Goal: Information Seeking & Learning: Learn about a topic

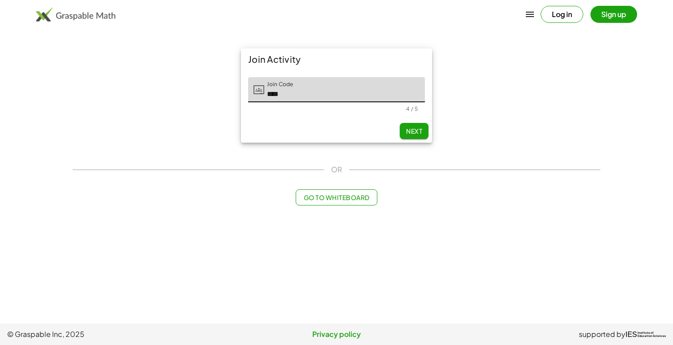
type input "****"
click at [416, 126] on button "Next" at bounding box center [413, 131] width 29 height 16
type input "*****"
type input "*******"
click at [409, 90] on input "Last Initial" at bounding box center [399, 89] width 52 height 25
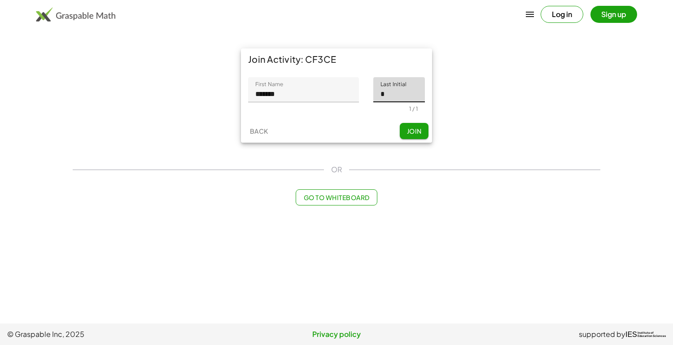
type input "*"
click at [418, 132] on span "Join" at bounding box center [413, 131] width 15 height 8
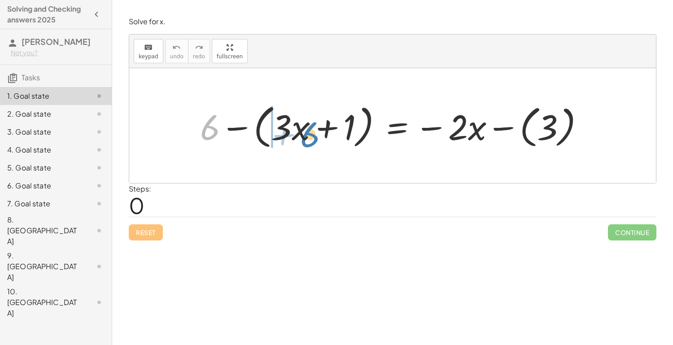
drag, startPoint x: 198, startPoint y: 130, endPoint x: 297, endPoint y: 136, distance: 99.7
click at [297, 136] on div at bounding box center [395, 126] width 400 height 52
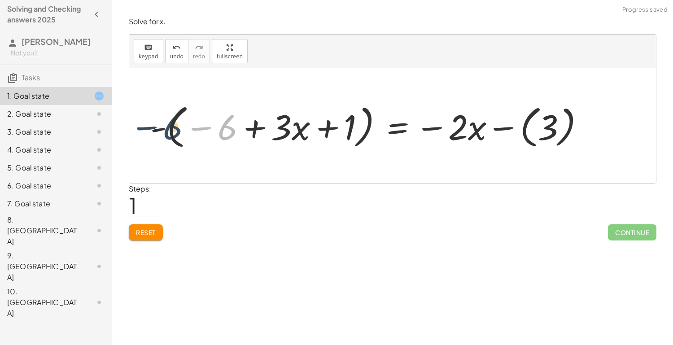
drag, startPoint x: 229, startPoint y: 131, endPoint x: 163, endPoint y: 130, distance: 66.4
click at [163, 130] on div at bounding box center [371, 126] width 450 height 52
click at [395, 130] on div at bounding box center [395, 126] width 400 height 52
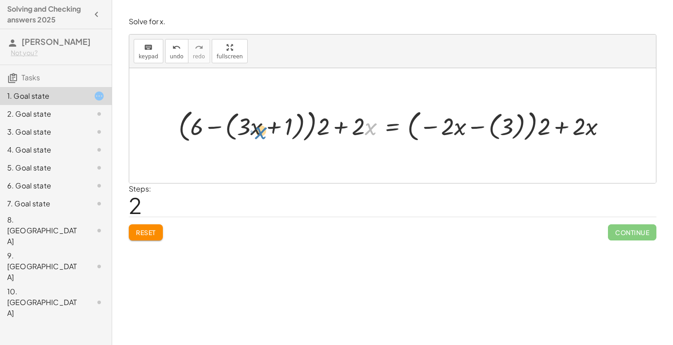
drag, startPoint x: 373, startPoint y: 127, endPoint x: 259, endPoint y: 130, distance: 114.8
click at [259, 130] on div at bounding box center [395, 125] width 443 height 39
drag, startPoint x: 578, startPoint y: 128, endPoint x: 448, endPoint y: 138, distance: 130.0
click at [448, 138] on div at bounding box center [395, 125] width 443 height 39
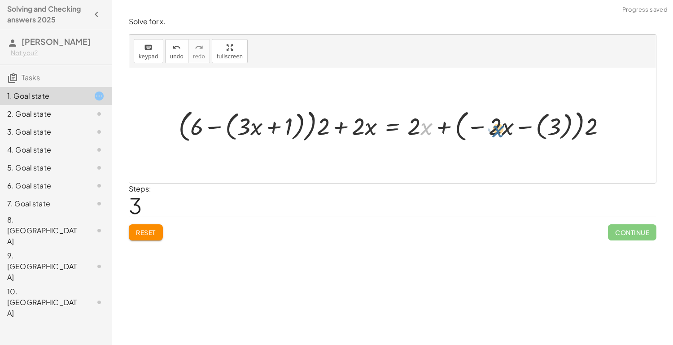
drag, startPoint x: 427, startPoint y: 129, endPoint x: 501, endPoint y: 130, distance: 74.0
click at [501, 130] on div at bounding box center [395, 125] width 443 height 39
click at [178, 58] on span "undo" at bounding box center [176, 56] width 13 height 6
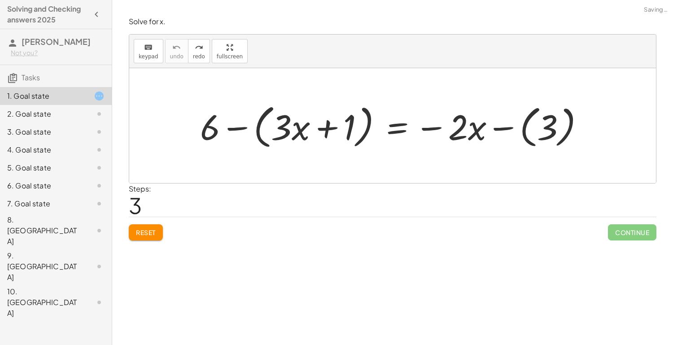
click at [149, 238] on button "Reset" at bounding box center [146, 232] width 34 height 16
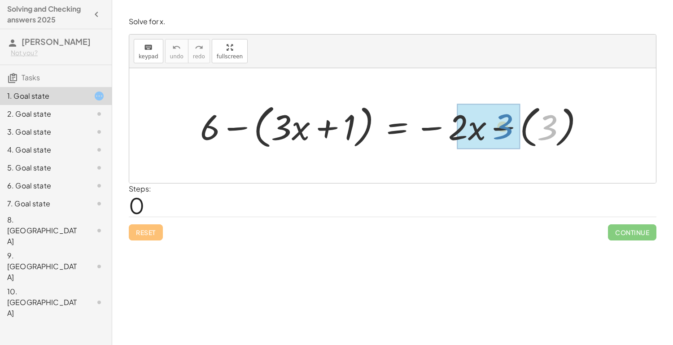
drag, startPoint x: 544, startPoint y: 131, endPoint x: 481, endPoint y: 134, distance: 63.7
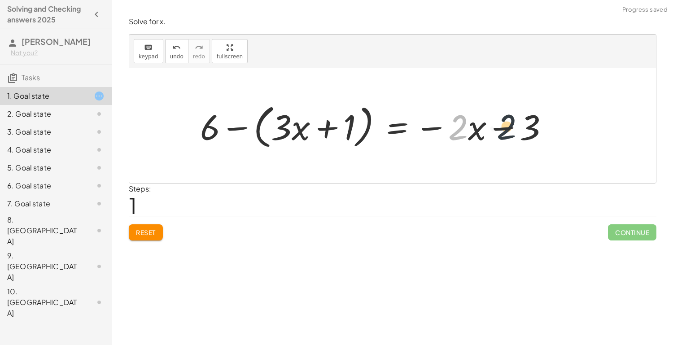
drag, startPoint x: 458, startPoint y: 131, endPoint x: 517, endPoint y: 130, distance: 59.7
click at [517, 130] on div at bounding box center [377, 126] width 365 height 52
drag, startPoint x: 431, startPoint y: 125, endPoint x: 503, endPoint y: 130, distance: 72.3
click at [503, 130] on div at bounding box center [377, 126] width 365 height 52
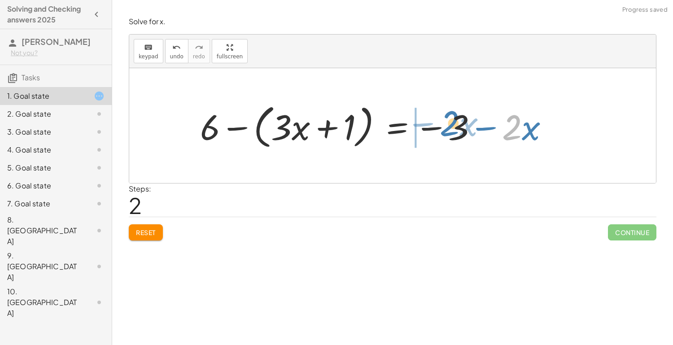
drag, startPoint x: 514, startPoint y: 130, endPoint x: 447, endPoint y: 125, distance: 66.5
click at [447, 125] on div at bounding box center [377, 126] width 365 height 52
click at [148, 223] on div "Reset Continue" at bounding box center [392, 229] width 527 height 24
click at [147, 240] on div "Solve for x. keyboard keypad undo undo redo redo fullscreen + 6 − ( + · 3 · x +…" at bounding box center [392, 128] width 538 height 234
click at [152, 228] on span "Reset" at bounding box center [146, 232] width 20 height 8
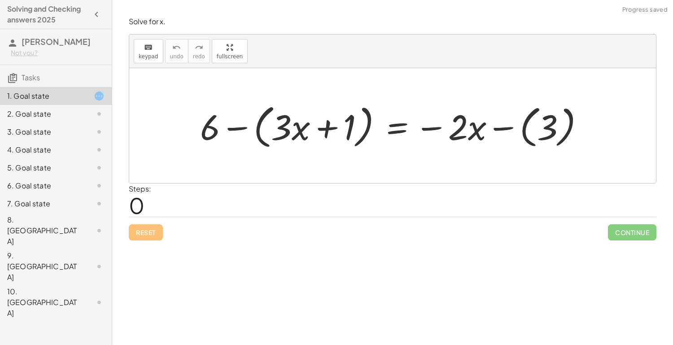
click at [151, 233] on div "Reset Continue" at bounding box center [392, 229] width 527 height 24
drag, startPoint x: 482, startPoint y: 128, endPoint x: 304, endPoint y: 123, distance: 178.1
click at [304, 123] on div at bounding box center [395, 126] width 400 height 52
drag, startPoint x: 479, startPoint y: 139, endPoint x: 467, endPoint y: 136, distance: 11.9
click at [467, 136] on div at bounding box center [395, 126] width 400 height 52
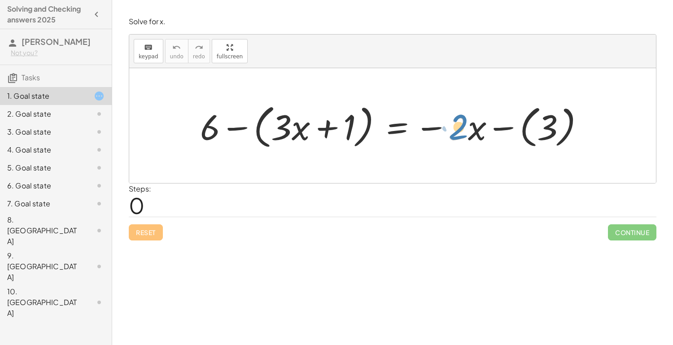
click at [465, 136] on div at bounding box center [395, 126] width 400 height 52
click at [427, 132] on div at bounding box center [395, 126] width 400 height 52
click at [58, 112] on div "2. Goal state" at bounding box center [43, 114] width 72 height 11
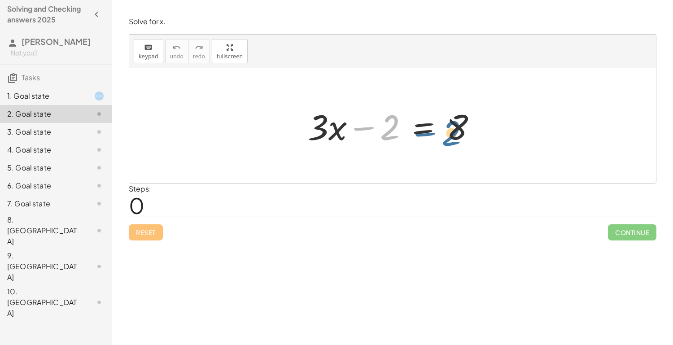
drag, startPoint x: 382, startPoint y: 128, endPoint x: 444, endPoint y: 133, distance: 62.1
click at [444, 133] on div at bounding box center [395, 126] width 185 height 46
drag, startPoint x: 453, startPoint y: 130, endPoint x: 374, endPoint y: 133, distance: 78.9
click at [374, 133] on div at bounding box center [395, 126] width 185 height 46
click at [425, 127] on div at bounding box center [395, 126] width 185 height 46
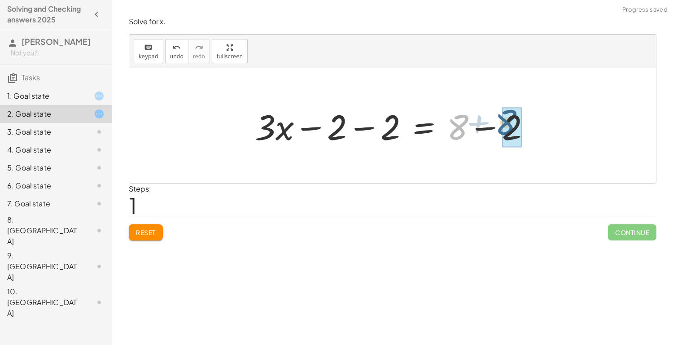
drag, startPoint x: 460, startPoint y: 139, endPoint x: 504, endPoint y: 134, distance: 43.8
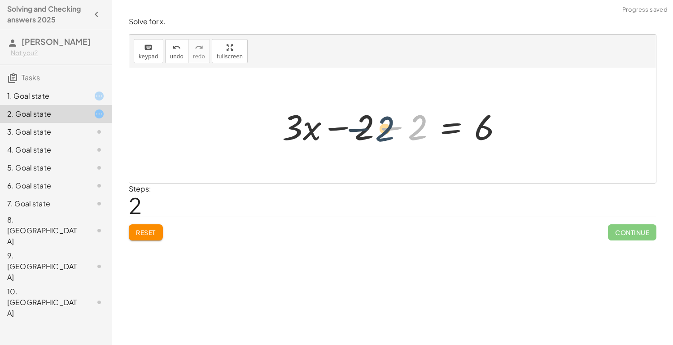
drag, startPoint x: 412, startPoint y: 130, endPoint x: 376, endPoint y: 133, distance: 35.9
click at [376, 133] on div at bounding box center [396, 126] width 236 height 46
drag, startPoint x: 357, startPoint y: 130, endPoint x: 410, endPoint y: 135, distance: 53.6
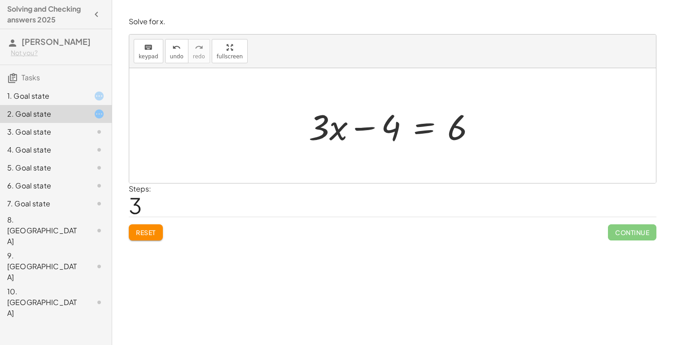
click at [143, 234] on span "Reset" at bounding box center [146, 232] width 20 height 8
click at [419, 127] on div at bounding box center [395, 126] width 185 height 46
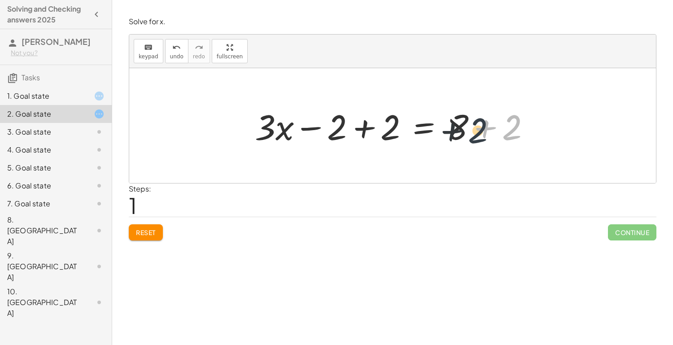
drag, startPoint x: 511, startPoint y: 126, endPoint x: 471, endPoint y: 130, distance: 40.5
click at [471, 130] on div at bounding box center [395, 126] width 291 height 46
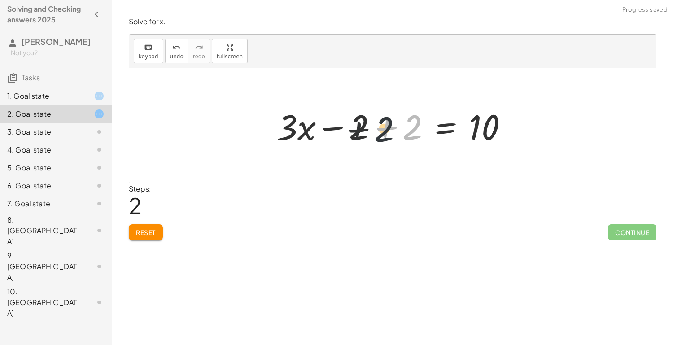
drag, startPoint x: 406, startPoint y: 131, endPoint x: 370, endPoint y: 134, distance: 35.5
click at [370, 134] on div at bounding box center [395, 126] width 247 height 46
drag, startPoint x: 353, startPoint y: 132, endPoint x: 406, endPoint y: 134, distance: 53.4
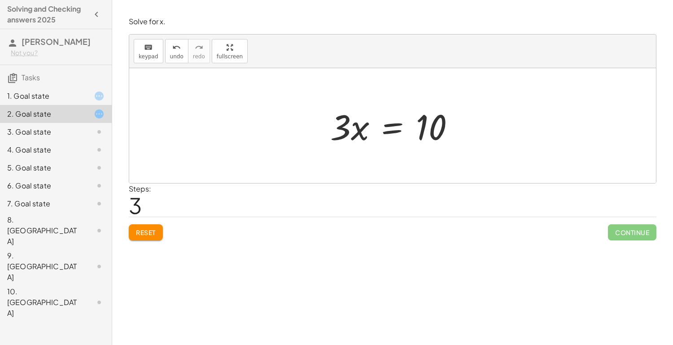
click at [385, 131] on div at bounding box center [396, 126] width 140 height 46
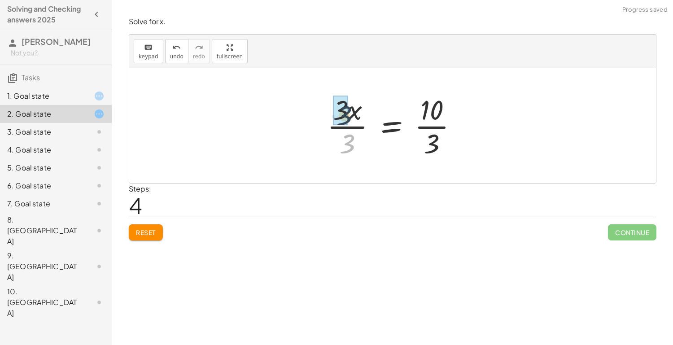
drag, startPoint x: 349, startPoint y: 139, endPoint x: 346, endPoint y: 109, distance: 29.8
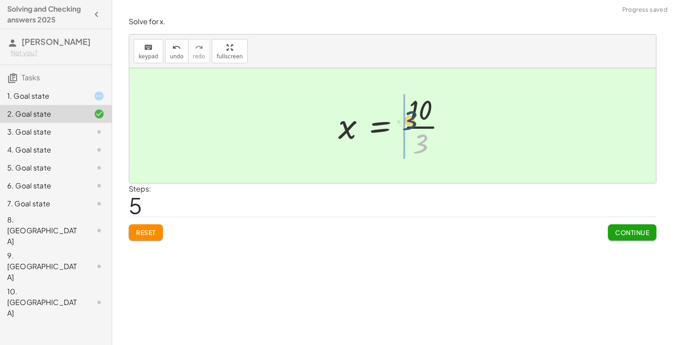
drag, startPoint x: 428, startPoint y: 141, endPoint x: 416, endPoint y: 112, distance: 32.1
click at [416, 112] on div at bounding box center [396, 125] width 124 height 69
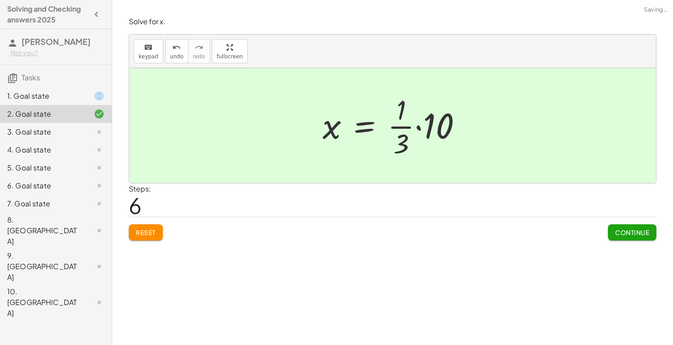
click at [618, 230] on span "Continue" at bounding box center [632, 232] width 34 height 8
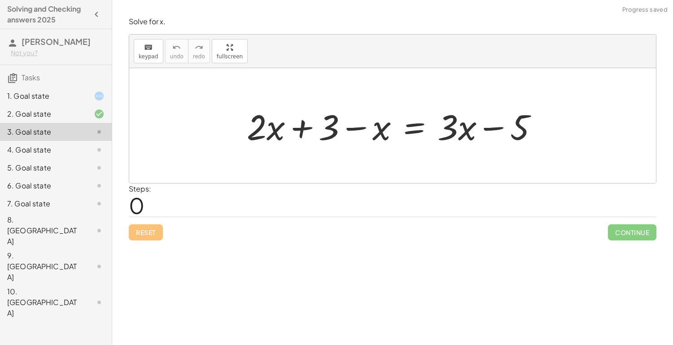
click at [67, 151] on div "4. Goal state" at bounding box center [43, 149] width 72 height 11
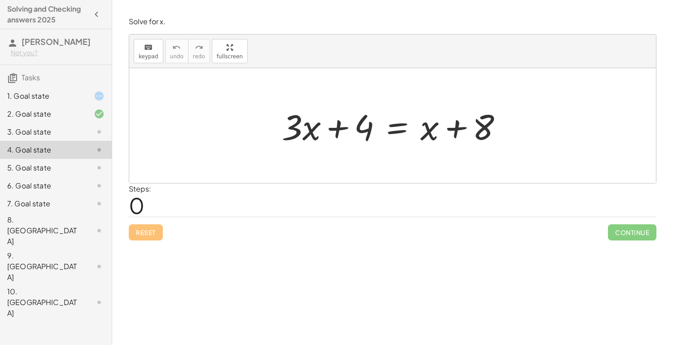
click at [304, 135] on div at bounding box center [395, 126] width 237 height 46
click at [393, 129] on div at bounding box center [395, 126] width 237 height 46
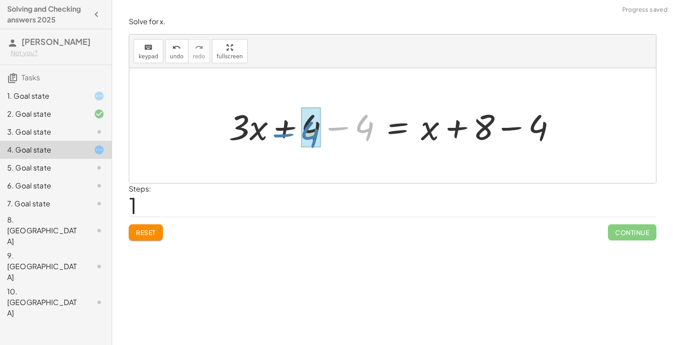
drag, startPoint x: 367, startPoint y: 126, endPoint x: 312, endPoint y: 132, distance: 55.1
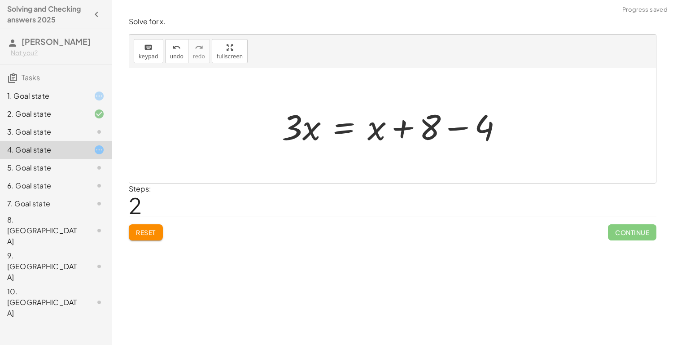
drag, startPoint x: 538, startPoint y: 127, endPoint x: 527, endPoint y: 127, distance: 11.7
click at [527, 127] on div at bounding box center [392, 125] width 526 height 115
drag, startPoint x: 487, startPoint y: 130, endPoint x: 430, endPoint y: 135, distance: 57.2
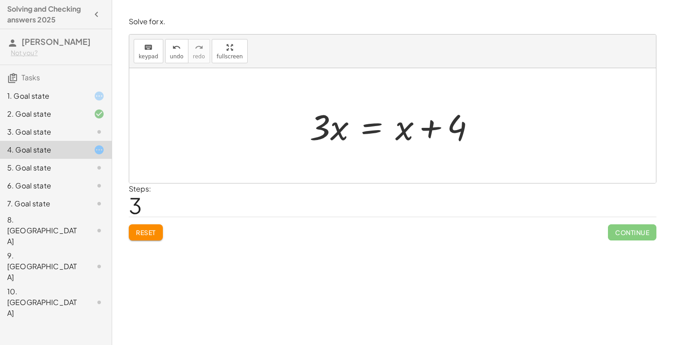
click at [367, 129] on div at bounding box center [396, 126] width 182 height 46
click at [367, 128] on div at bounding box center [396, 126] width 182 height 46
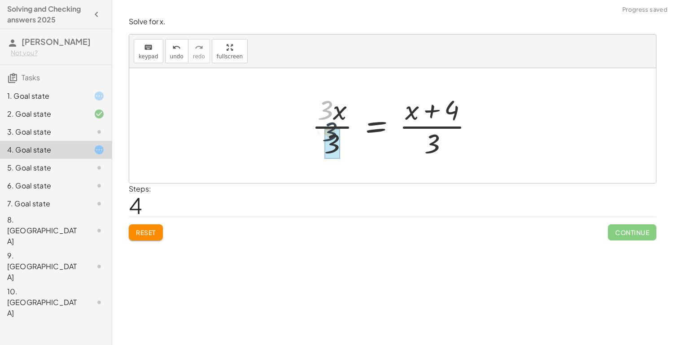
drag, startPoint x: 324, startPoint y: 115, endPoint x: 328, endPoint y: 139, distance: 24.1
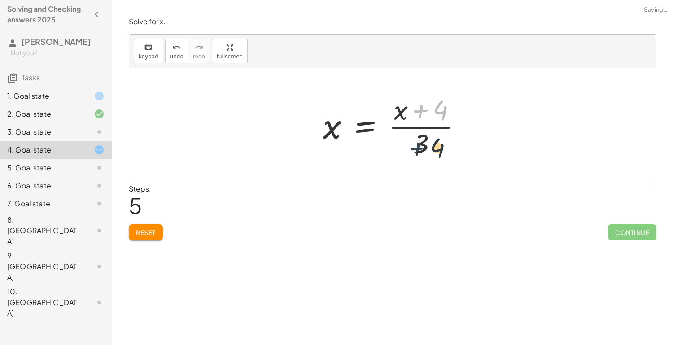
drag, startPoint x: 421, startPoint y: 113, endPoint x: 416, endPoint y: 155, distance: 42.0
click at [416, 155] on div at bounding box center [395, 125] width 155 height 69
drag, startPoint x: 399, startPoint y: 110, endPoint x: 409, endPoint y: 139, distance: 30.5
click at [409, 139] on div at bounding box center [395, 125] width 155 height 69
drag, startPoint x: 424, startPoint y: 147, endPoint x: 417, endPoint y: 115, distance: 32.9
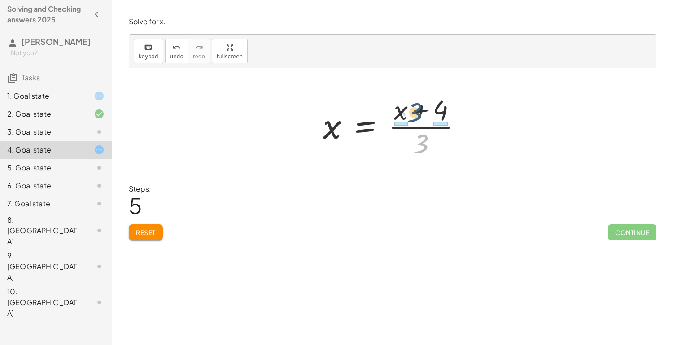
click at [417, 115] on div at bounding box center [395, 125] width 155 height 69
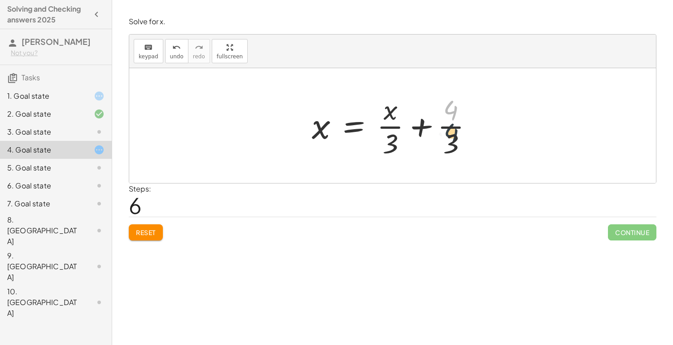
drag, startPoint x: 447, startPoint y: 113, endPoint x: 448, endPoint y: 141, distance: 27.8
click at [448, 141] on div at bounding box center [395, 125] width 177 height 69
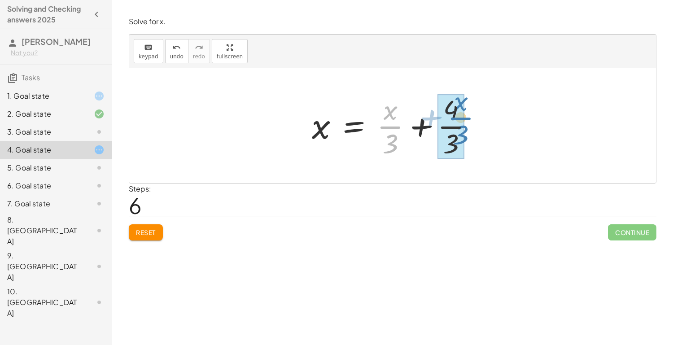
drag, startPoint x: 390, startPoint y: 122, endPoint x: 460, endPoint y: 113, distance: 70.0
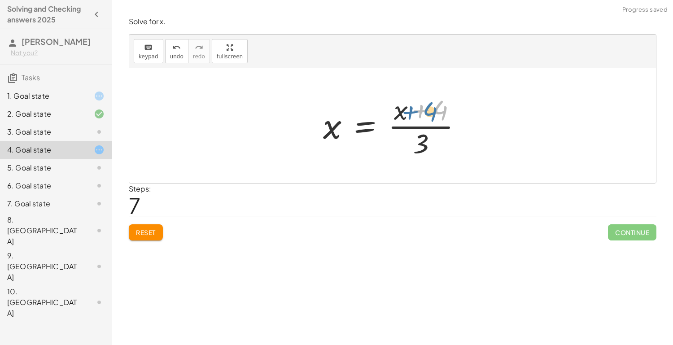
drag, startPoint x: 441, startPoint y: 112, endPoint x: 431, endPoint y: 113, distance: 9.5
click at [431, 113] on div at bounding box center [395, 125] width 155 height 69
drag, startPoint x: 419, startPoint y: 145, endPoint x: 414, endPoint y: 116, distance: 29.2
click at [414, 116] on div at bounding box center [395, 125] width 155 height 69
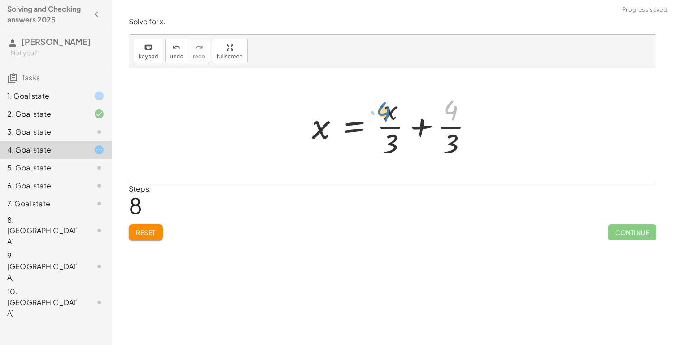
drag, startPoint x: 450, startPoint y: 111, endPoint x: 384, endPoint y: 112, distance: 65.9
click at [384, 112] on div at bounding box center [395, 125] width 177 height 69
drag, startPoint x: 385, startPoint y: 113, endPoint x: 431, endPoint y: 114, distance: 45.8
click at [431, 114] on div at bounding box center [395, 125] width 177 height 69
click at [172, 51] on icon "undo" at bounding box center [176, 47] width 9 height 11
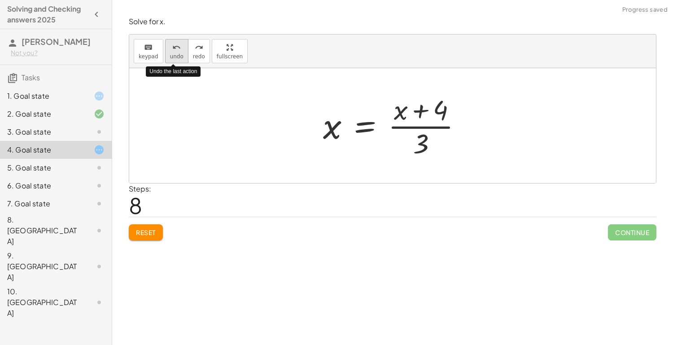
click at [172, 51] on icon "undo" at bounding box center [176, 47] width 9 height 11
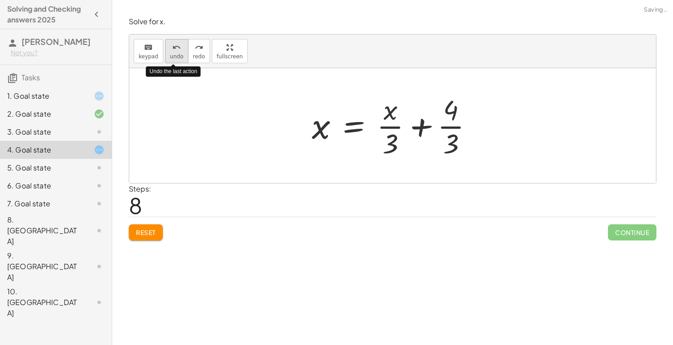
click at [172, 51] on icon "undo" at bounding box center [176, 47] width 9 height 11
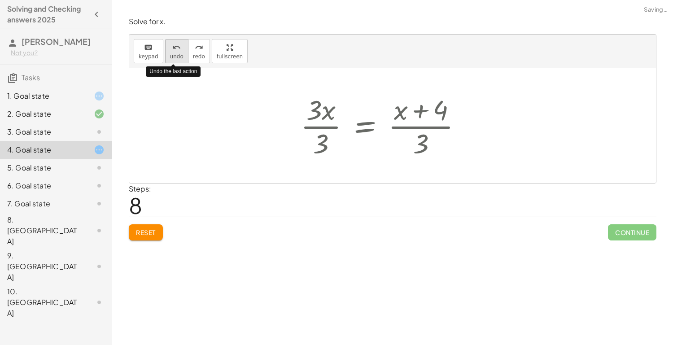
click at [172, 51] on icon "undo" at bounding box center [176, 47] width 9 height 11
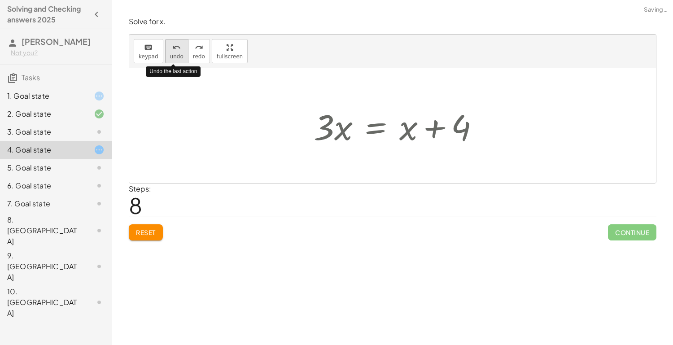
click at [172, 51] on icon "undo" at bounding box center [176, 47] width 9 height 11
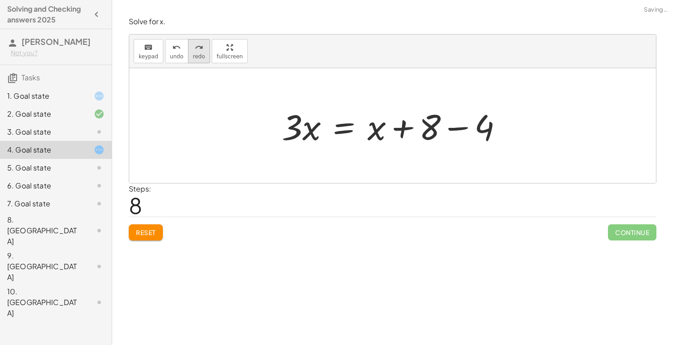
click at [191, 52] on button "redo redo" at bounding box center [199, 51] width 22 height 24
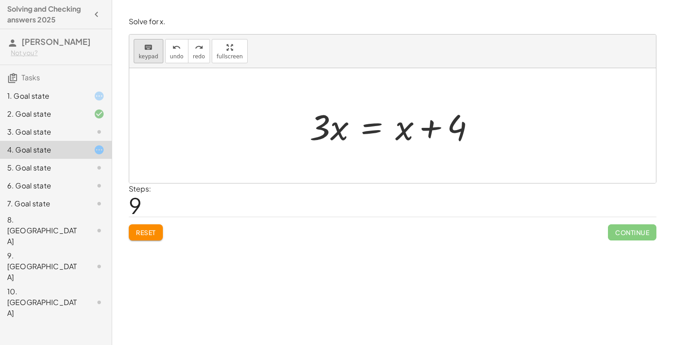
click at [148, 55] on span "keypad" at bounding box center [149, 56] width 20 height 6
click at [48, 170] on div "5. Goal state" at bounding box center [43, 167] width 72 height 11
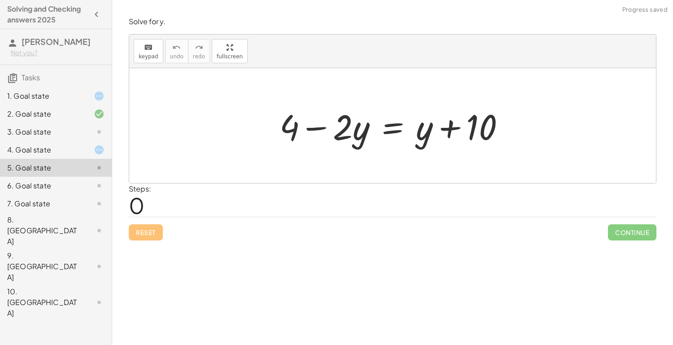
click at [48, 188] on div "6. Goal state" at bounding box center [43, 185] width 72 height 11
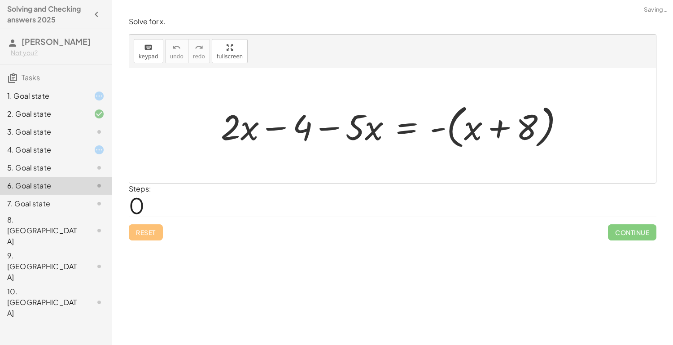
click at [48, 202] on div "7. Goal state" at bounding box center [43, 203] width 72 height 11
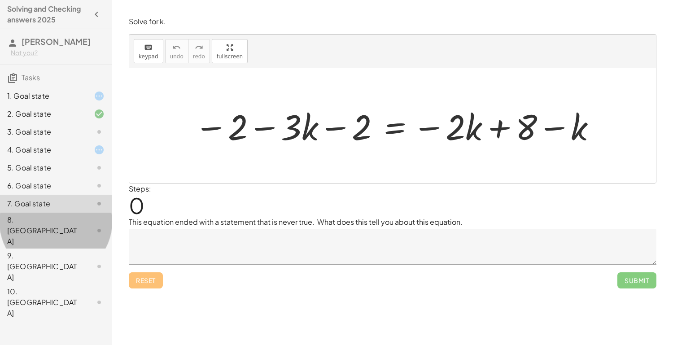
click at [46, 222] on div "8. [GEOGRAPHIC_DATA]" at bounding box center [43, 230] width 72 height 32
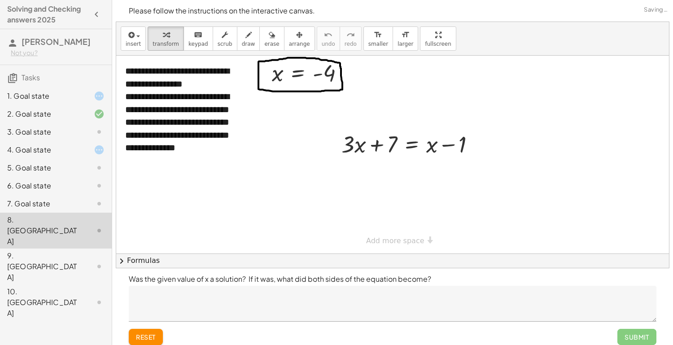
click at [43, 248] on div "9. [GEOGRAPHIC_DATA]" at bounding box center [56, 266] width 112 height 36
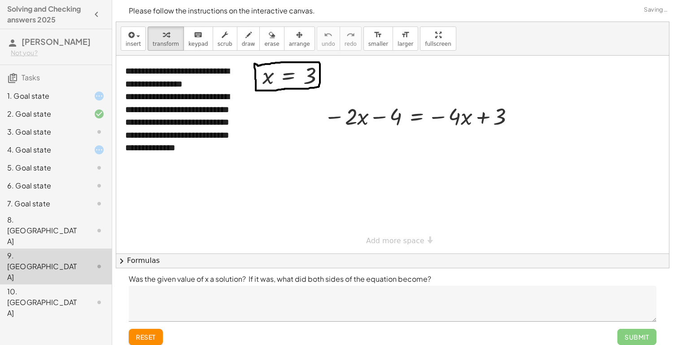
click at [41, 149] on div "4. Goal state" at bounding box center [43, 149] width 72 height 11
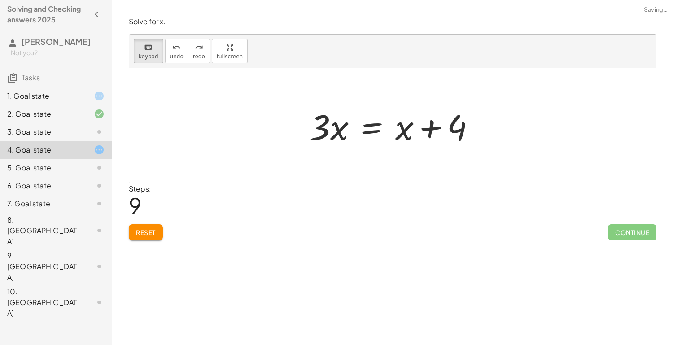
click at [36, 171] on div "5. Goal state" at bounding box center [43, 167] width 72 height 11
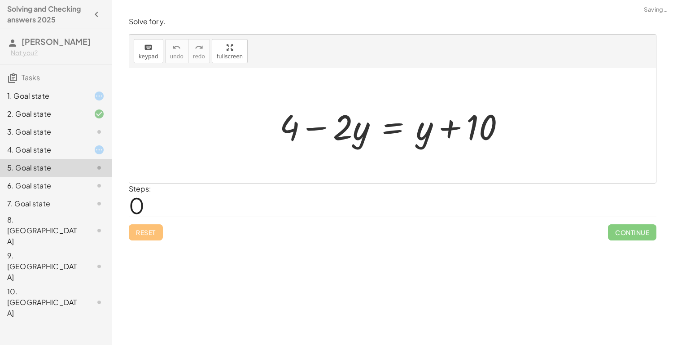
click at [65, 149] on div "4. Goal state" at bounding box center [43, 149] width 72 height 11
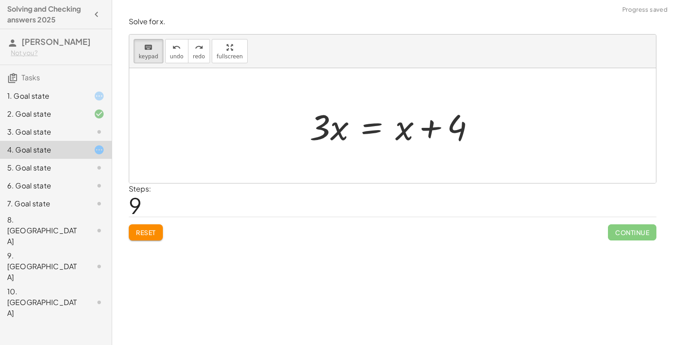
click at [139, 234] on span "Reset" at bounding box center [146, 232] width 20 height 8
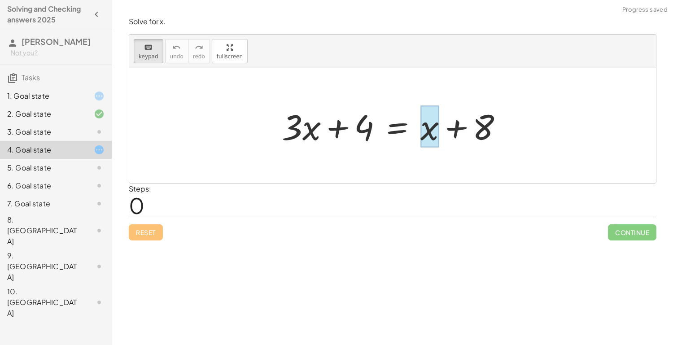
click at [433, 128] on div at bounding box center [429, 127] width 18 height 42
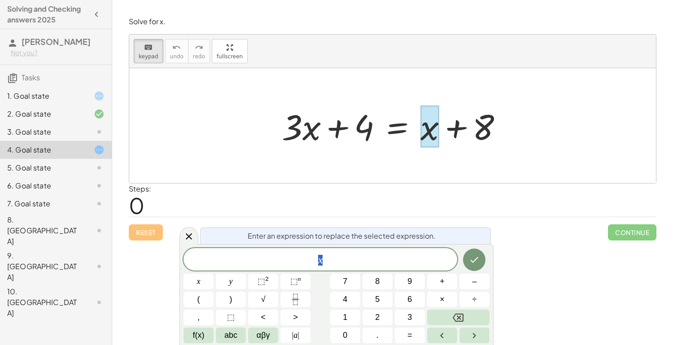
click at [401, 131] on div at bounding box center [395, 126] width 237 height 46
click at [405, 143] on div at bounding box center [395, 126] width 237 height 46
click at [323, 255] on span "x" at bounding box center [320, 260] width 274 height 13
click at [413, 176] on div at bounding box center [392, 125] width 526 height 115
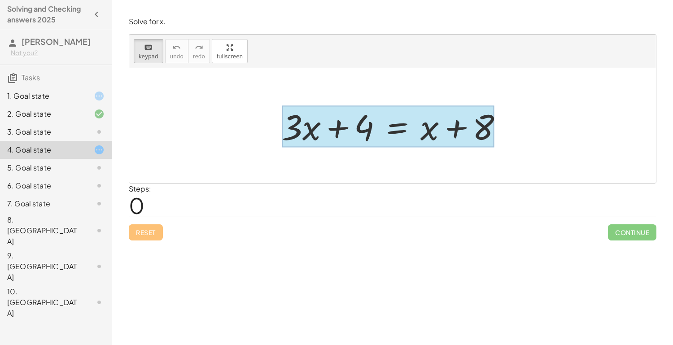
click at [390, 128] on div at bounding box center [388, 127] width 212 height 42
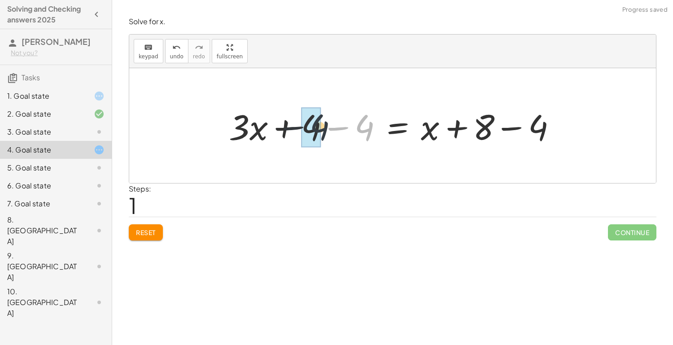
drag, startPoint x: 373, startPoint y: 129, endPoint x: 321, endPoint y: 128, distance: 52.0
click at [321, 128] on div at bounding box center [395, 126] width 343 height 46
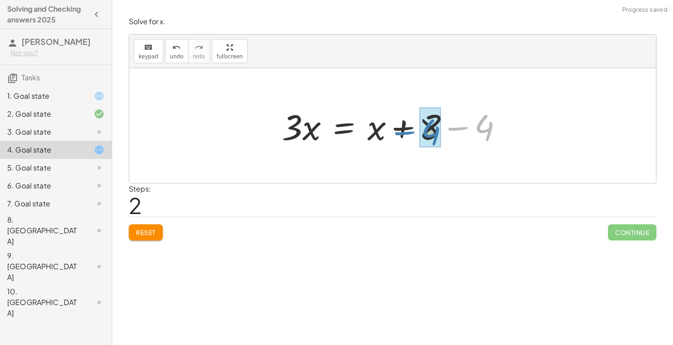
drag, startPoint x: 543, startPoint y: 132, endPoint x: 488, endPoint y: 136, distance: 54.8
click at [488, 136] on div at bounding box center [395, 126] width 237 height 46
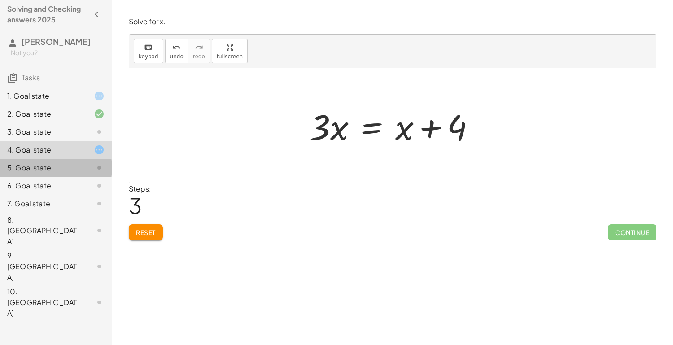
click at [58, 167] on div "5. Goal state" at bounding box center [43, 167] width 72 height 11
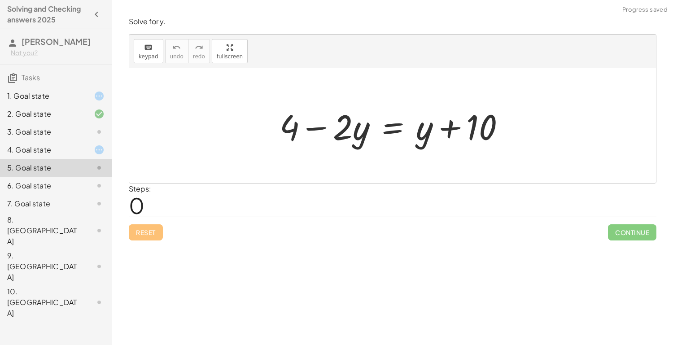
click at [58, 169] on div "5. Goal state" at bounding box center [43, 167] width 72 height 11
click at [387, 128] on div at bounding box center [396, 126] width 242 height 46
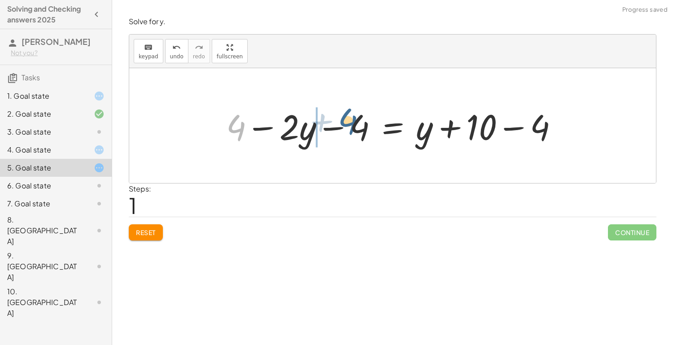
drag, startPoint x: 236, startPoint y: 131, endPoint x: 358, endPoint y: 130, distance: 122.0
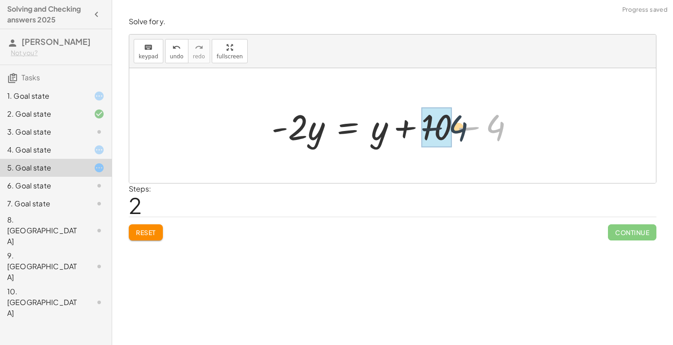
drag, startPoint x: 486, startPoint y: 131, endPoint x: 445, endPoint y: 131, distance: 41.3
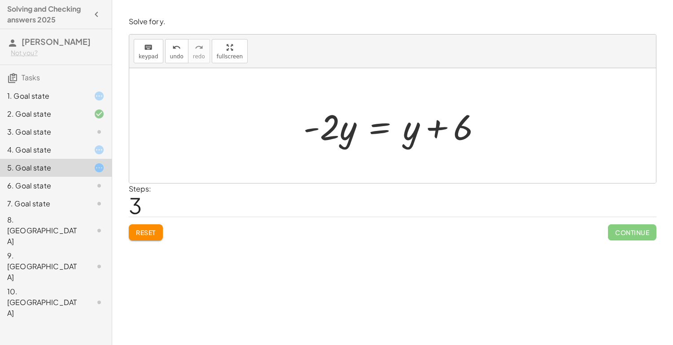
click at [375, 128] on div at bounding box center [396, 126] width 195 height 46
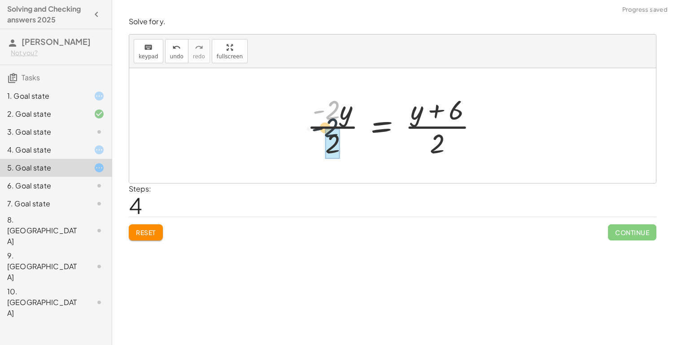
drag, startPoint x: 334, startPoint y: 115, endPoint x: 333, endPoint y: 133, distance: 18.0
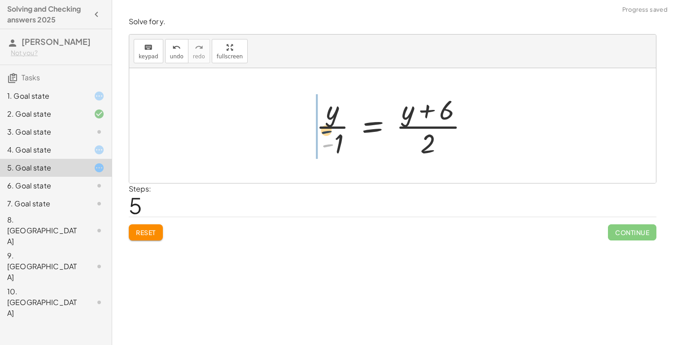
drag, startPoint x: 331, startPoint y: 148, endPoint x: 329, endPoint y: 128, distance: 19.9
click at [329, 128] on div at bounding box center [395, 125] width 169 height 69
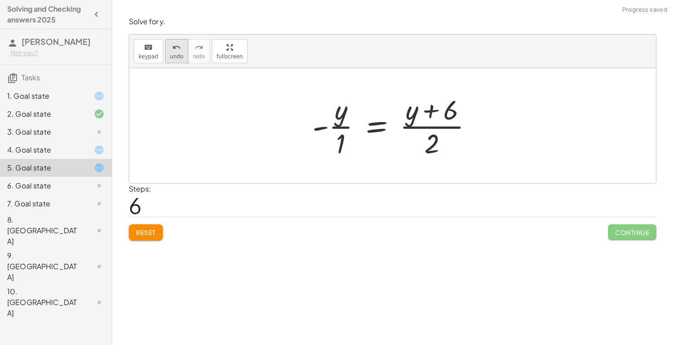
click at [172, 54] on span "undo" at bounding box center [176, 56] width 13 height 6
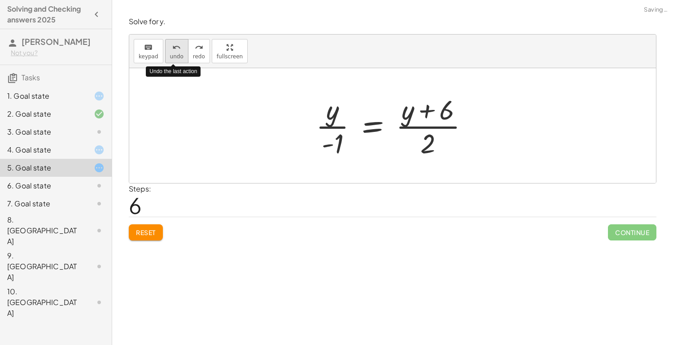
click at [172, 54] on span "undo" at bounding box center [176, 56] width 13 height 6
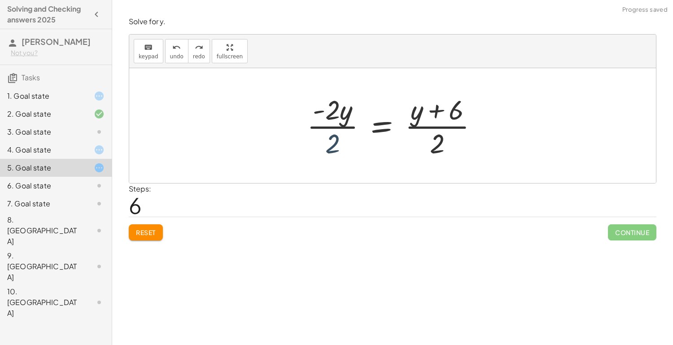
drag, startPoint x: 326, startPoint y: 139, endPoint x: 328, endPoint y: 130, distance: 8.8
click at [328, 130] on div at bounding box center [395, 125] width 187 height 69
drag, startPoint x: 330, startPoint y: 144, endPoint x: 333, endPoint y: 117, distance: 26.6
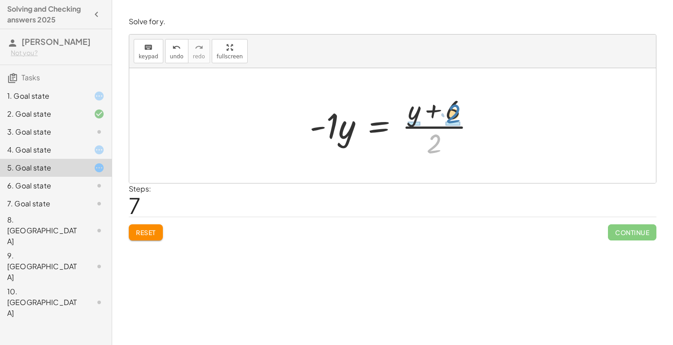
drag, startPoint x: 434, startPoint y: 145, endPoint x: 453, endPoint y: 115, distance: 35.7
click at [453, 115] on div at bounding box center [395, 125] width 181 height 69
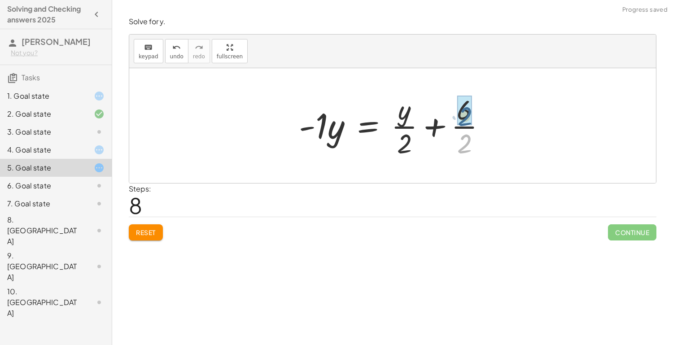
drag, startPoint x: 465, startPoint y: 148, endPoint x: 465, endPoint y: 119, distance: 29.1
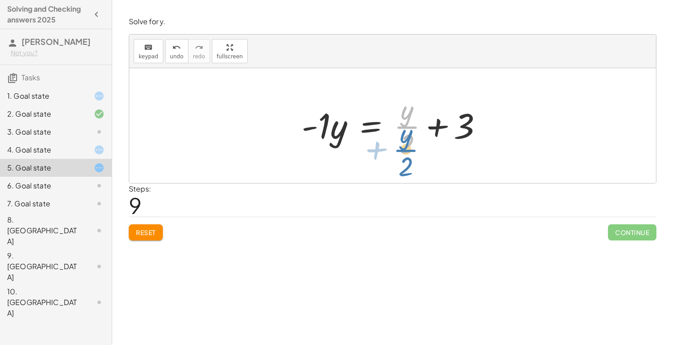
drag, startPoint x: 405, startPoint y: 126, endPoint x: 403, endPoint y: 139, distance: 12.7
click at [403, 139] on div at bounding box center [395, 125] width 197 height 69
drag, startPoint x: 403, startPoint y: 140, endPoint x: 403, endPoint y: 109, distance: 30.5
click at [403, 109] on div at bounding box center [395, 125] width 197 height 69
click at [368, 128] on div at bounding box center [395, 125] width 197 height 69
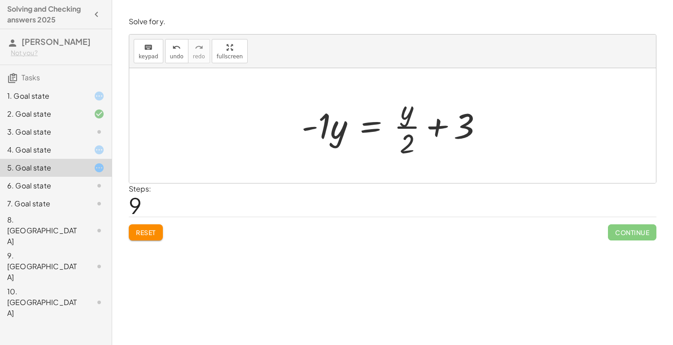
click at [368, 128] on div at bounding box center [395, 125] width 197 height 69
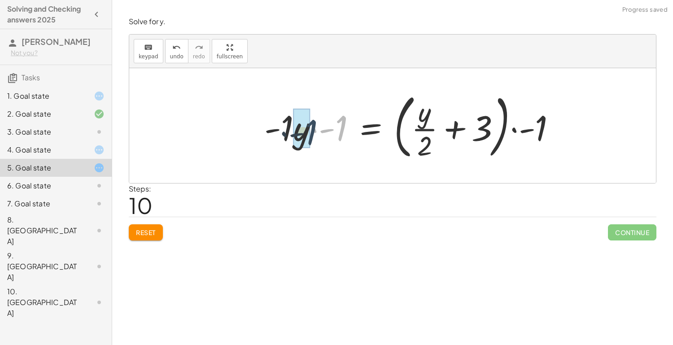
drag, startPoint x: 336, startPoint y: 126, endPoint x: 304, endPoint y: 130, distance: 32.5
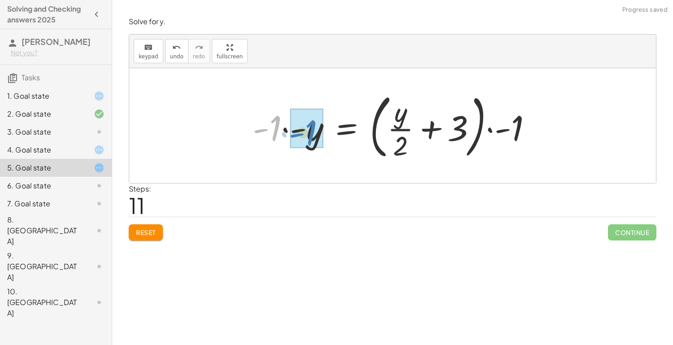
drag, startPoint x: 276, startPoint y: 132, endPoint x: 313, endPoint y: 137, distance: 37.0
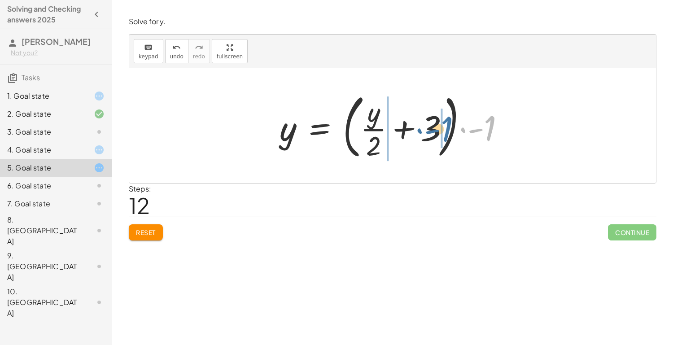
drag, startPoint x: 491, startPoint y: 133, endPoint x: 444, endPoint y: 134, distance: 47.5
click at [444, 134] on div at bounding box center [395, 125] width 241 height 74
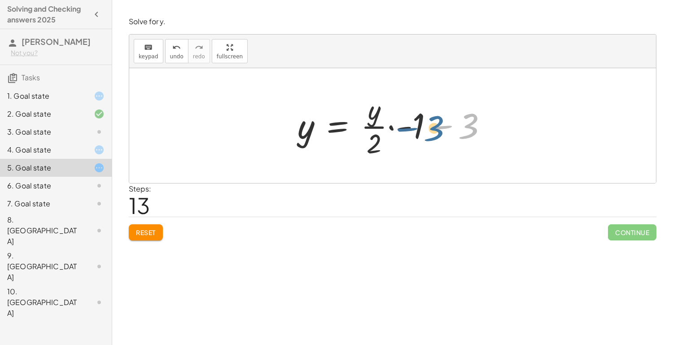
drag, startPoint x: 465, startPoint y: 126, endPoint x: 429, endPoint y: 128, distance: 35.9
click at [429, 128] on div at bounding box center [396, 125] width 206 height 69
drag, startPoint x: 413, startPoint y: 128, endPoint x: 470, endPoint y: 130, distance: 56.5
click at [470, 130] on div at bounding box center [396, 125] width 206 height 69
drag, startPoint x: 394, startPoint y: 127, endPoint x: 399, endPoint y: 129, distance: 5.4
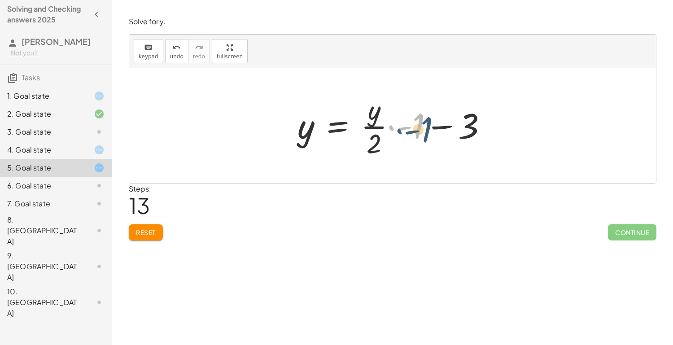
click at [399, 129] on div at bounding box center [396, 125] width 206 height 69
drag, startPoint x: 407, startPoint y: 128, endPoint x: 380, endPoint y: 126, distance: 26.5
click at [380, 126] on div at bounding box center [396, 125] width 206 height 69
drag, startPoint x: 414, startPoint y: 128, endPoint x: 422, endPoint y: 138, distance: 12.8
click at [422, 138] on div at bounding box center [396, 125] width 206 height 69
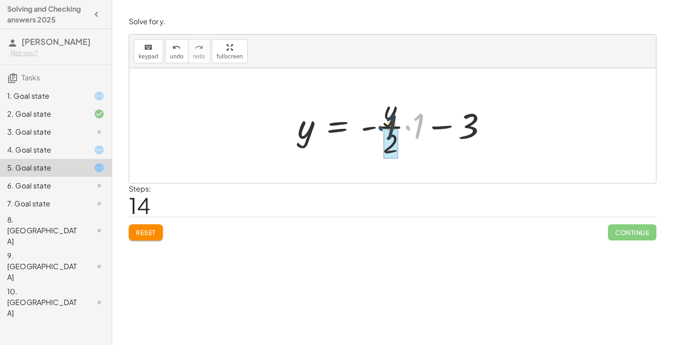
drag, startPoint x: 411, startPoint y: 130, endPoint x: 382, endPoint y: 130, distance: 28.7
click at [382, 130] on div at bounding box center [396, 125] width 206 height 69
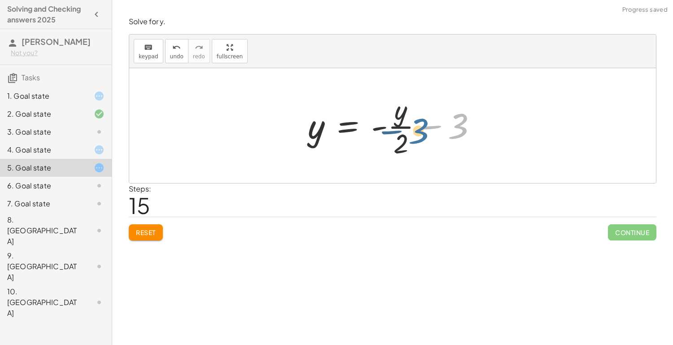
drag, startPoint x: 465, startPoint y: 126, endPoint x: 411, endPoint y: 134, distance: 54.4
click at [411, 134] on div at bounding box center [395, 125] width 185 height 69
drag, startPoint x: 399, startPoint y: 120, endPoint x: 406, endPoint y: 119, distance: 6.9
click at [406, 119] on div at bounding box center [395, 125] width 185 height 69
click at [149, 225] on button "Reset" at bounding box center [146, 232] width 34 height 16
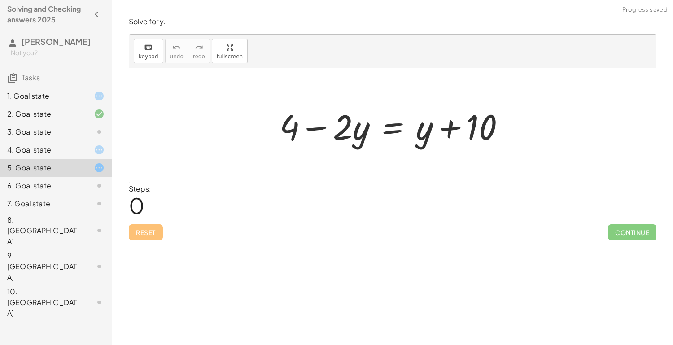
click at [57, 188] on div "6. Goal state" at bounding box center [43, 185] width 72 height 11
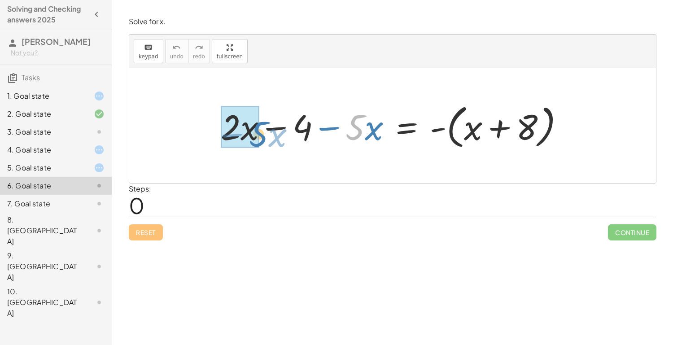
drag, startPoint x: 358, startPoint y: 129, endPoint x: 257, endPoint y: 135, distance: 101.5
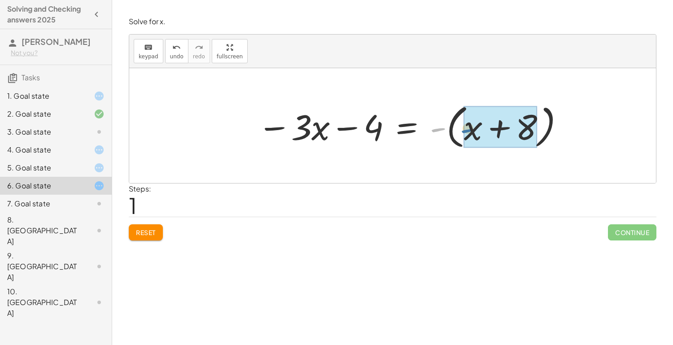
drag, startPoint x: 436, startPoint y: 133, endPoint x: 469, endPoint y: 135, distance: 33.2
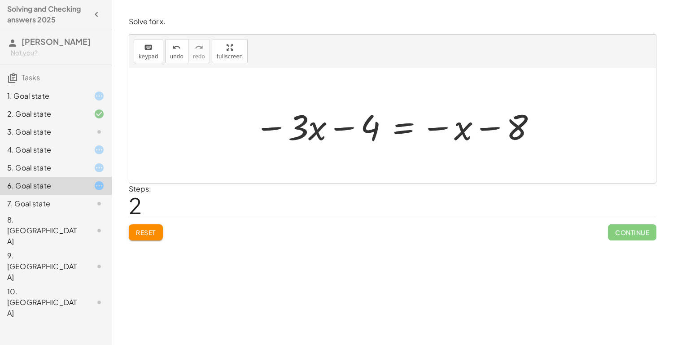
click at [467, 132] on div at bounding box center [396, 126] width 292 height 46
click at [461, 130] on div at bounding box center [396, 126] width 292 height 46
drag, startPoint x: 520, startPoint y: 134, endPoint x: 517, endPoint y: 140, distance: 6.6
click at [517, 140] on div at bounding box center [396, 126] width 292 height 46
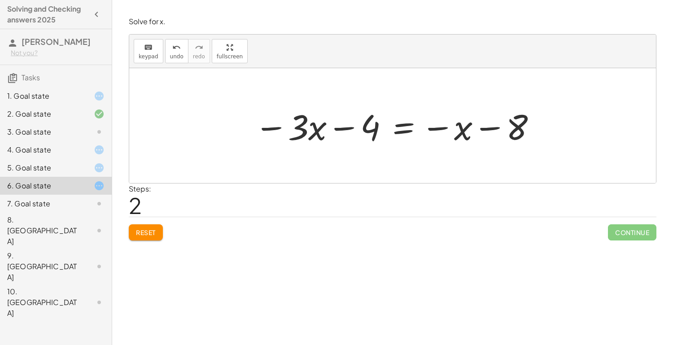
click at [81, 204] on div at bounding box center [91, 203] width 25 height 11
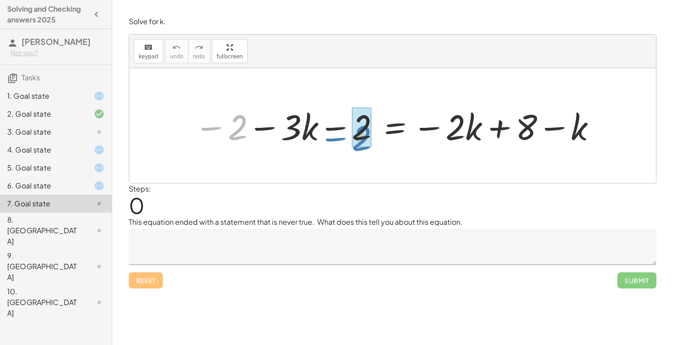
drag, startPoint x: 241, startPoint y: 126, endPoint x: 365, endPoint y: 135, distance: 124.6
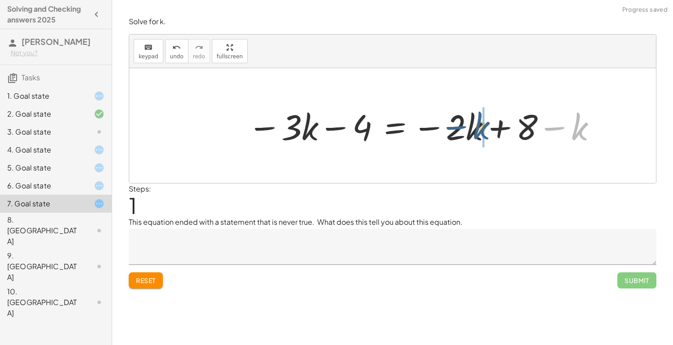
drag, startPoint x: 577, startPoint y: 130, endPoint x: 478, endPoint y: 130, distance: 100.0
click at [478, 130] on div at bounding box center [422, 126] width 359 height 46
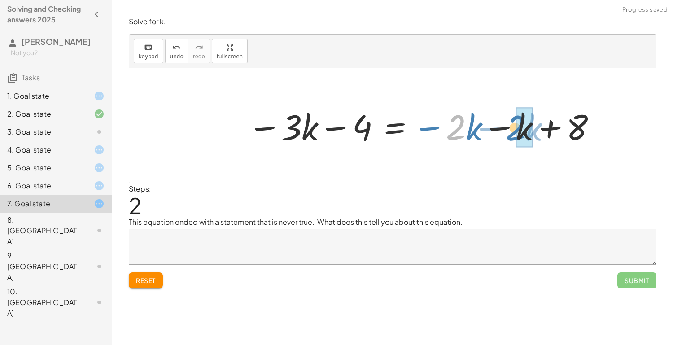
drag, startPoint x: 451, startPoint y: 134, endPoint x: 514, endPoint y: 135, distance: 63.2
click at [514, 135] on div at bounding box center [422, 126] width 359 height 46
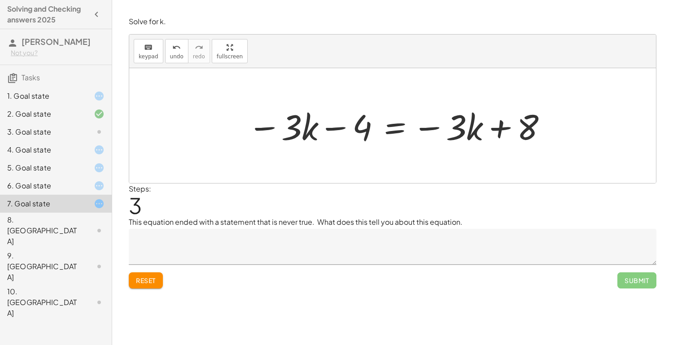
click at [393, 125] on div at bounding box center [397, 126] width 309 height 46
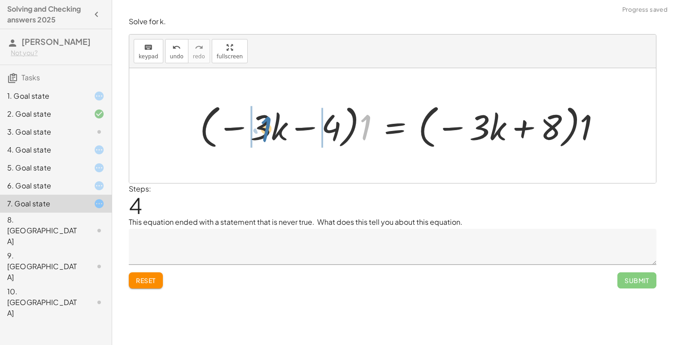
drag, startPoint x: 363, startPoint y: 137, endPoint x: 261, endPoint y: 139, distance: 101.8
click at [261, 139] on div at bounding box center [403, 126] width 417 height 52
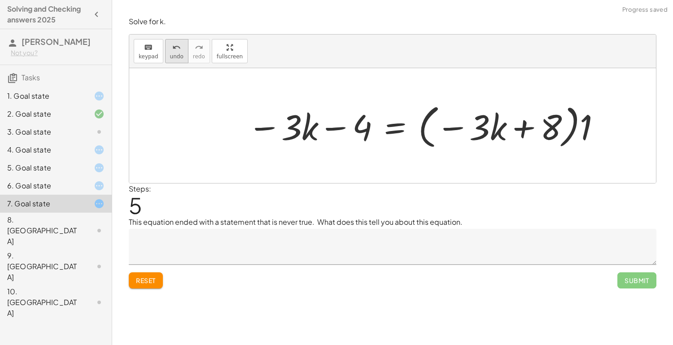
click at [170, 56] on span "undo" at bounding box center [176, 56] width 13 height 6
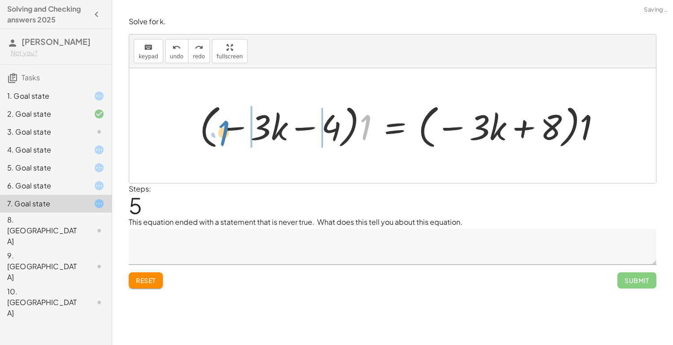
drag, startPoint x: 365, startPoint y: 132, endPoint x: 226, endPoint y: 137, distance: 139.5
click at [226, 137] on div at bounding box center [403, 126] width 417 height 52
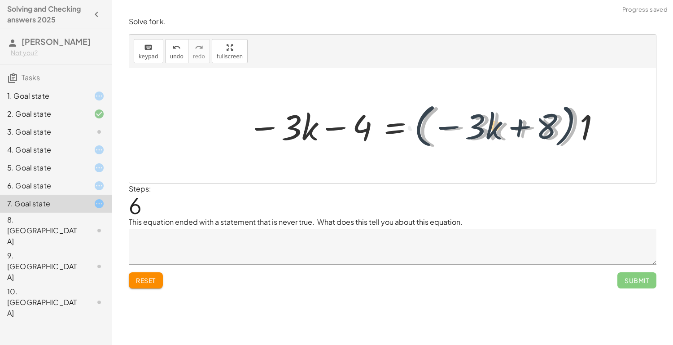
click at [572, 126] on div at bounding box center [424, 126] width 363 height 52
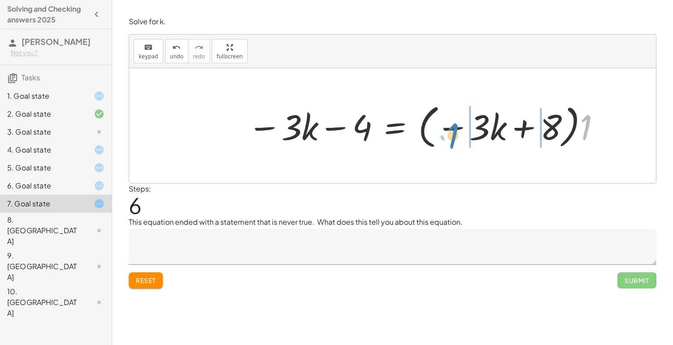
drag, startPoint x: 583, startPoint y: 129, endPoint x: 453, endPoint y: 138, distance: 130.8
click at [453, 138] on div at bounding box center [424, 126] width 363 height 52
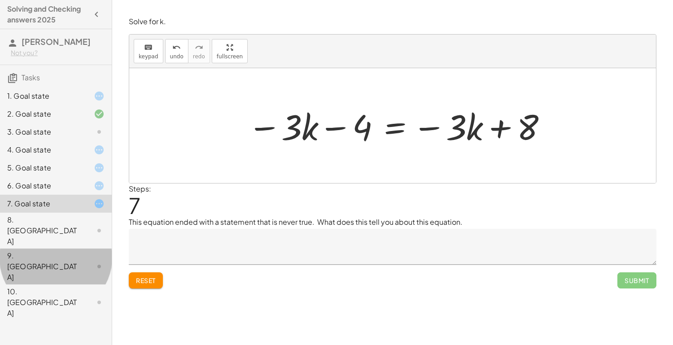
click at [84, 261] on div at bounding box center [91, 266] width 25 height 11
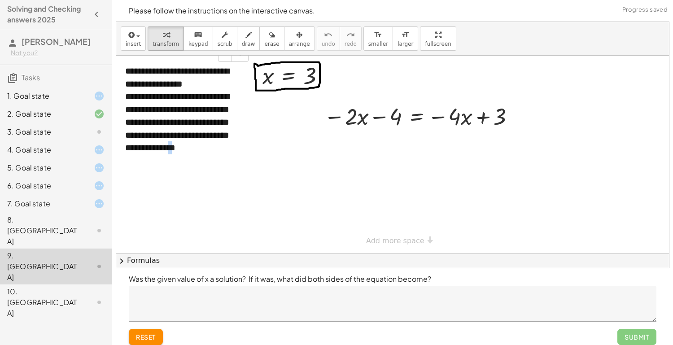
click at [0, 0] on div "**********" at bounding box center [0, 0] width 0 height 0
click at [36, 93] on div "1. Goal state" at bounding box center [43, 96] width 72 height 11
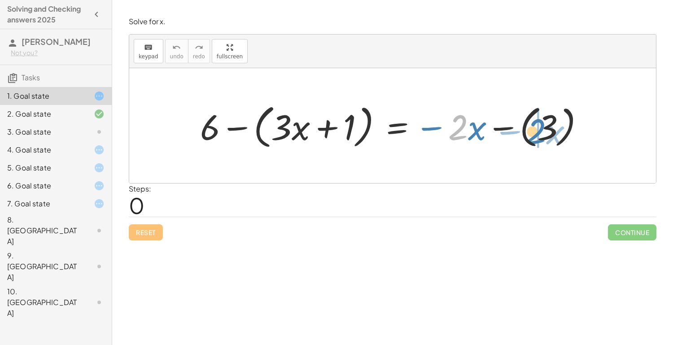
drag, startPoint x: 463, startPoint y: 128, endPoint x: 551, endPoint y: 133, distance: 88.9
click at [551, 133] on div at bounding box center [395, 126] width 400 height 52
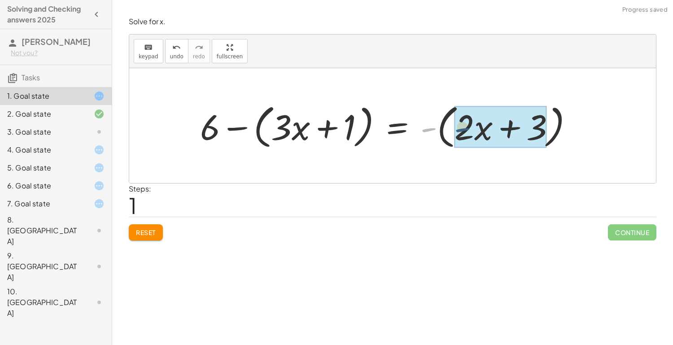
drag, startPoint x: 426, startPoint y: 131, endPoint x: 469, endPoint y: 132, distance: 43.5
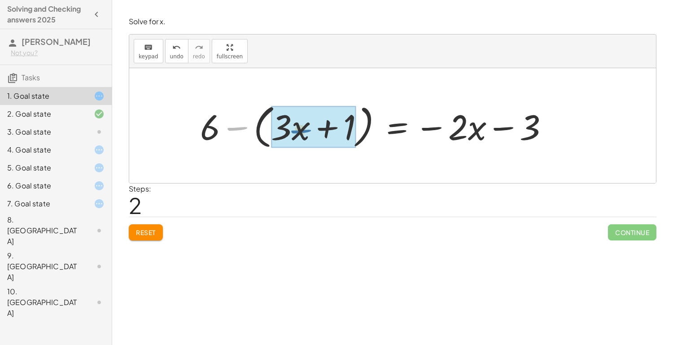
drag, startPoint x: 225, startPoint y: 126, endPoint x: 295, endPoint y: 129, distance: 70.0
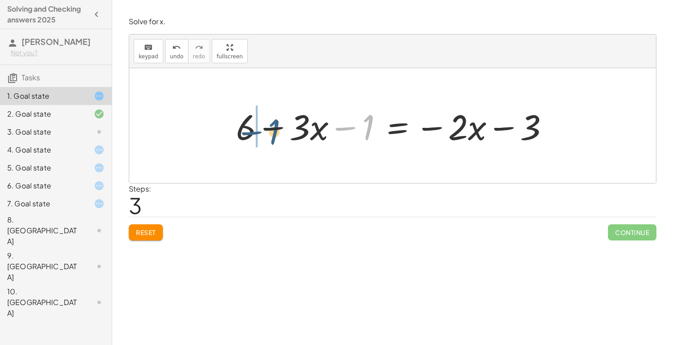
drag, startPoint x: 368, startPoint y: 117, endPoint x: 271, endPoint y: 121, distance: 96.9
click at [271, 121] on div at bounding box center [395, 126] width 329 height 46
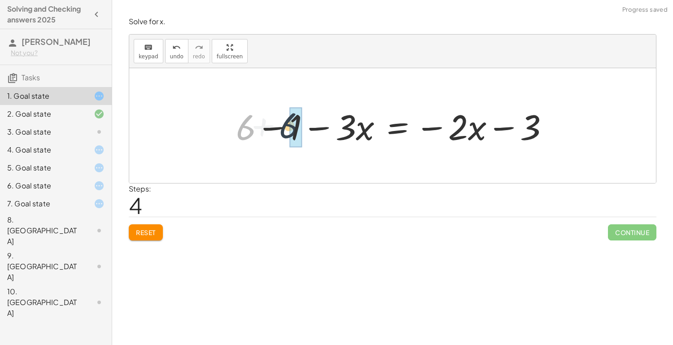
drag, startPoint x: 238, startPoint y: 133, endPoint x: 292, endPoint y: 131, distance: 54.7
click at [292, 131] on div at bounding box center [395, 126] width 329 height 46
drag, startPoint x: 292, startPoint y: 132, endPoint x: 246, endPoint y: 130, distance: 45.8
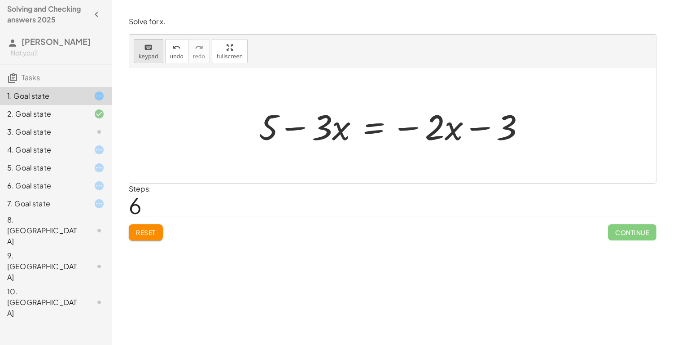
click at [138, 61] on button "keyboard keypad" at bounding box center [149, 51] width 30 height 24
click at [141, 56] on span "keypad" at bounding box center [149, 56] width 20 height 6
click at [72, 153] on div "4. Goal state" at bounding box center [43, 149] width 72 height 11
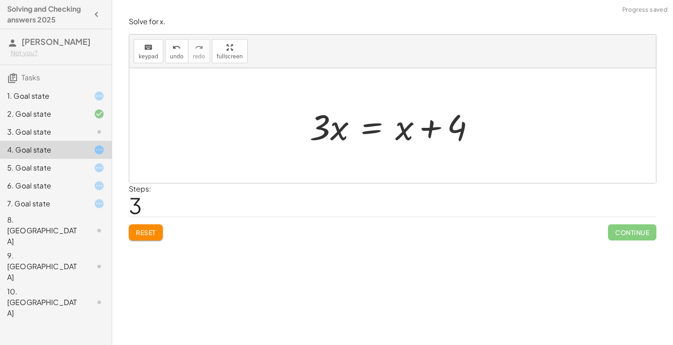
click at [68, 91] on div "1. Goal state" at bounding box center [43, 96] width 72 height 11
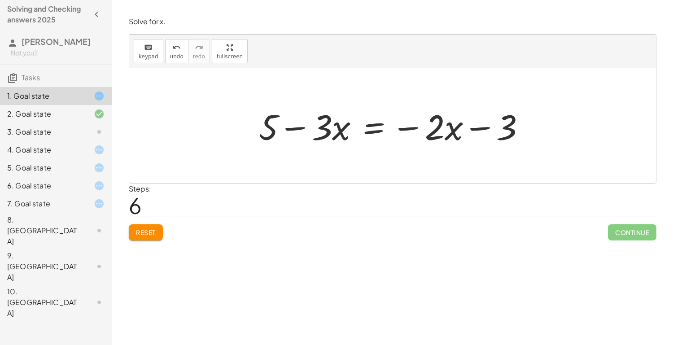
click at [369, 131] on div at bounding box center [395, 126] width 282 height 46
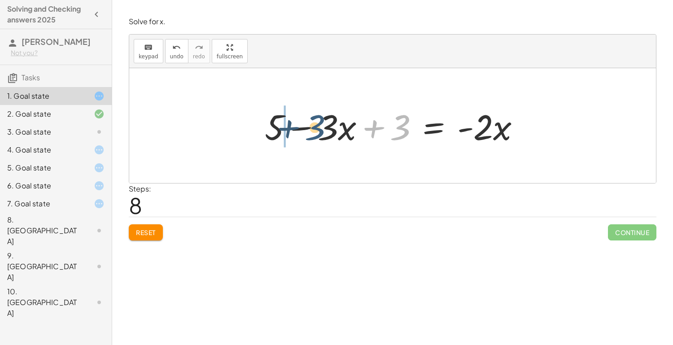
drag, startPoint x: 392, startPoint y: 133, endPoint x: 299, endPoint y: 134, distance: 93.7
click at [299, 134] on div at bounding box center [395, 126] width 271 height 46
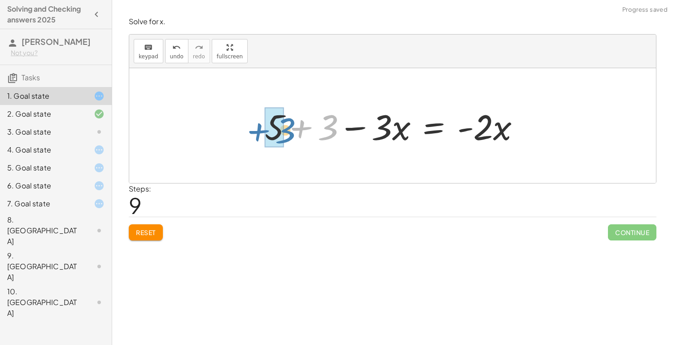
drag, startPoint x: 330, startPoint y: 130, endPoint x: 284, endPoint y: 135, distance: 45.9
click at [284, 135] on div at bounding box center [395, 126] width 271 height 46
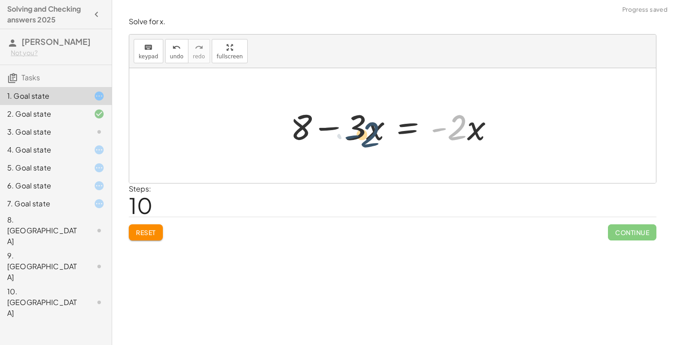
drag, startPoint x: 451, startPoint y: 128, endPoint x: 357, endPoint y: 132, distance: 93.8
click at [357, 132] on div at bounding box center [396, 126] width 220 height 46
drag, startPoint x: 300, startPoint y: 123, endPoint x: 442, endPoint y: 125, distance: 142.1
click at [442, 125] on div at bounding box center [396, 126] width 220 height 46
drag, startPoint x: 300, startPoint y: 127, endPoint x: 448, endPoint y: 130, distance: 148.4
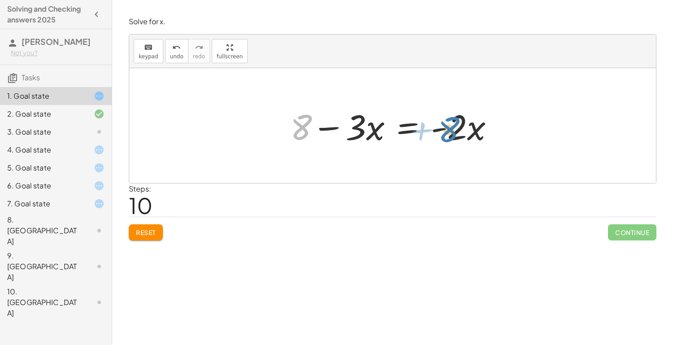
click at [448, 130] on div at bounding box center [396, 126] width 220 height 46
drag, startPoint x: 302, startPoint y: 128, endPoint x: 506, endPoint y: 127, distance: 204.0
drag, startPoint x: 304, startPoint y: 127, endPoint x: 463, endPoint y: 126, distance: 158.7
click at [463, 126] on div at bounding box center [396, 126] width 220 height 46
click at [408, 126] on div at bounding box center [396, 126] width 220 height 46
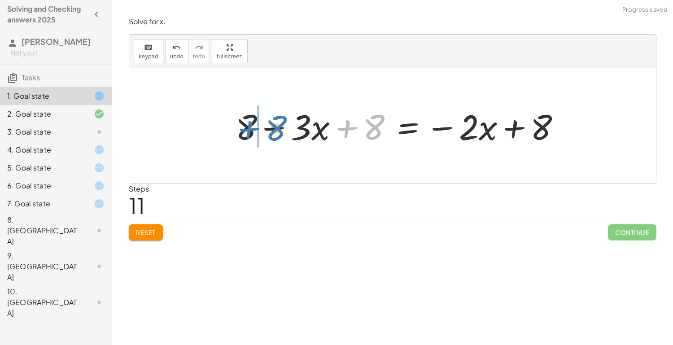
drag, startPoint x: 367, startPoint y: 125, endPoint x: 267, endPoint y: 126, distance: 100.4
click at [267, 126] on div at bounding box center [401, 126] width 341 height 46
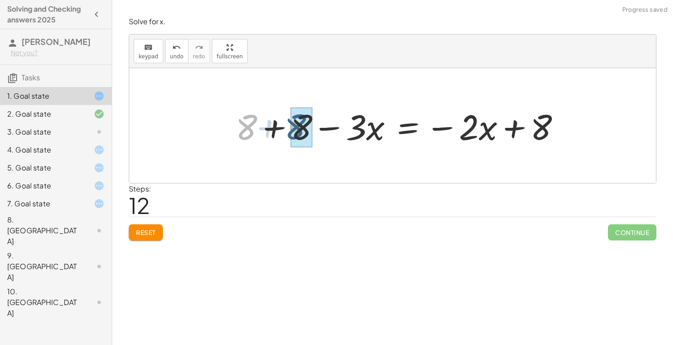
drag, startPoint x: 253, startPoint y: 125, endPoint x: 306, endPoint y: 124, distance: 52.5
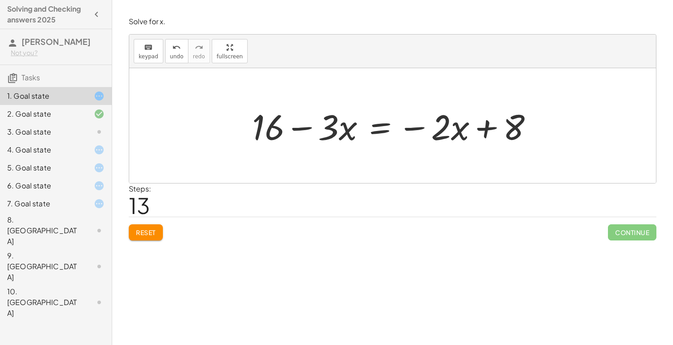
click at [377, 130] on div at bounding box center [395, 126] width 297 height 46
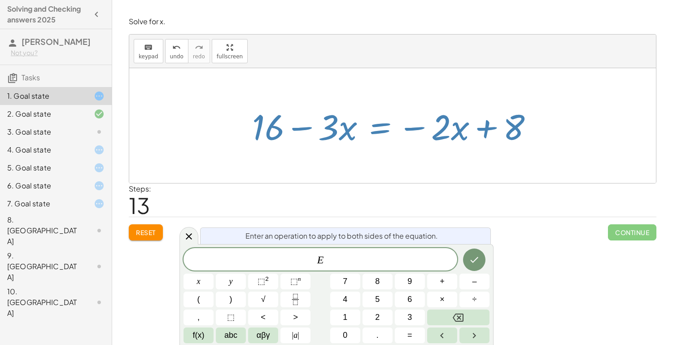
click at [114, 295] on div "Solve for x. keyboard keypad undo undo redo redo fullscreen + 6 − ( + · 3 · x +…" at bounding box center [392, 172] width 560 height 345
click at [185, 268] on div "E x y ⬚ 2 ⬚ n 7 8 9 + – ( ) √ 4 5 6 × ÷ , ⬚ < > 1 2 3 f(x) abc αβγ | a | 0 . =" at bounding box center [336, 295] width 306 height 95
click at [187, 239] on icon at bounding box center [188, 236] width 11 height 11
